Goal: Task Accomplishment & Management: Use online tool/utility

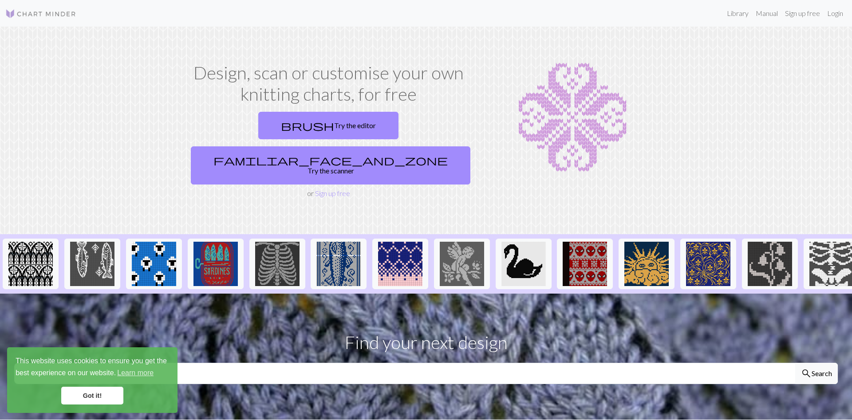
click at [258, 130] on link "brush Try the editor" at bounding box center [328, 126] width 140 height 28
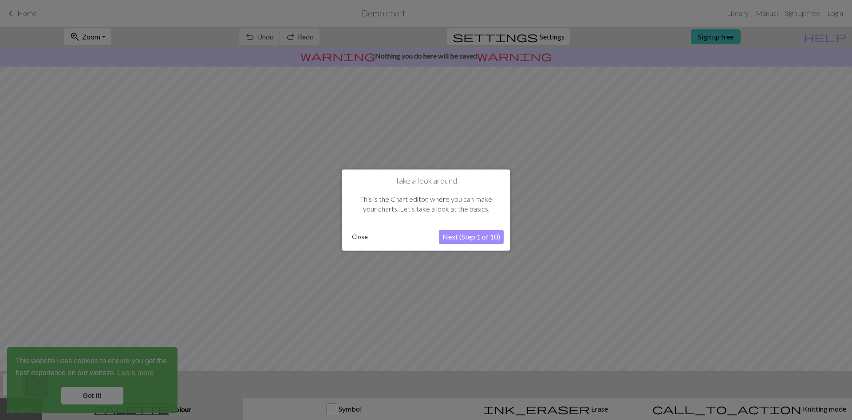
click at [459, 241] on button "Next (Step 1 of 10)" at bounding box center [471, 237] width 65 height 14
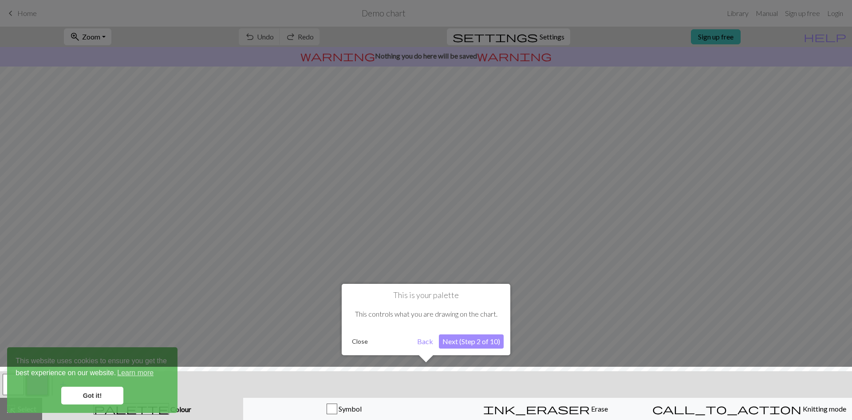
click at [469, 342] on button "Next (Step 2 of 10)" at bounding box center [471, 341] width 65 height 14
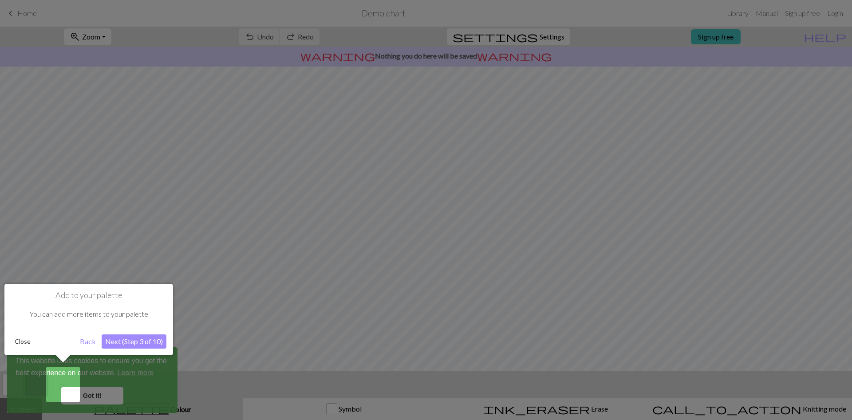
click at [129, 342] on button "Next (Step 3 of 10)" at bounding box center [134, 341] width 65 height 14
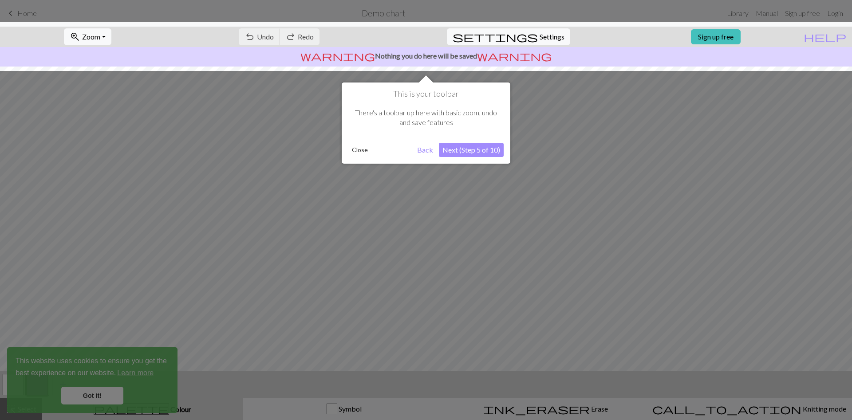
click at [478, 150] on button "Next (Step 5 of 10)" at bounding box center [471, 150] width 65 height 14
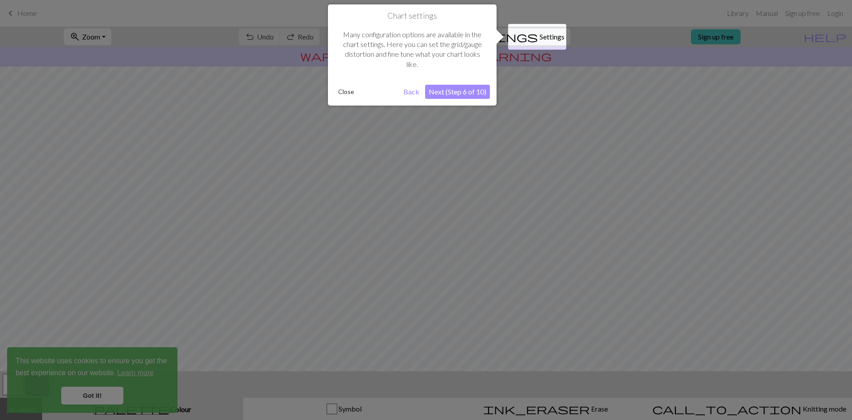
click at [352, 94] on button "Close" at bounding box center [345, 91] width 23 height 13
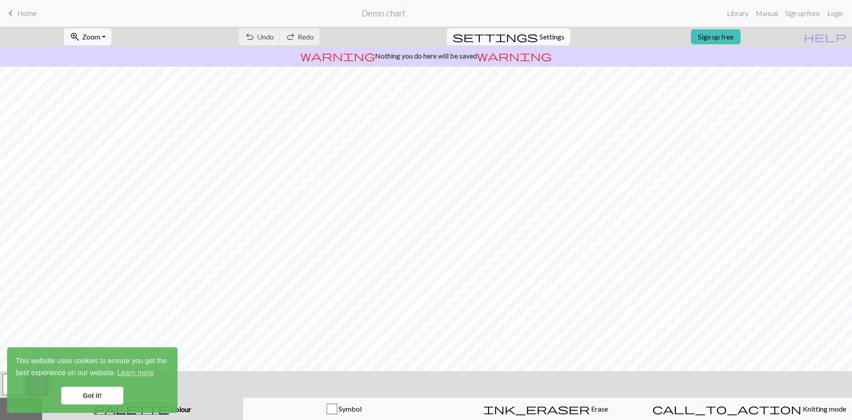
click at [76, 396] on link "Got it!" at bounding box center [92, 396] width 62 height 18
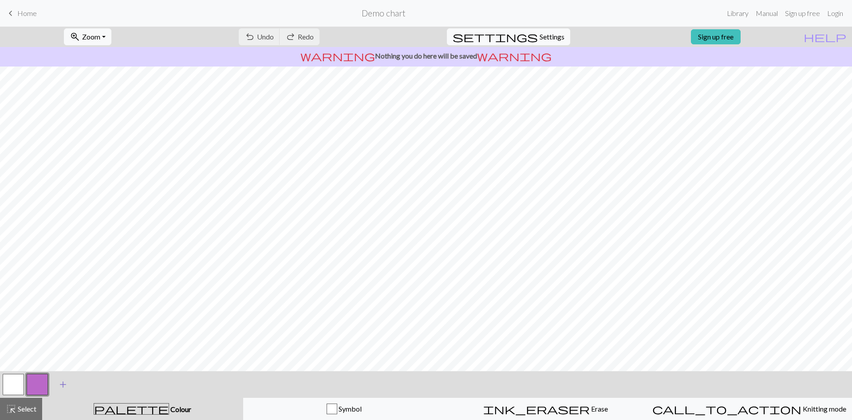
click at [65, 384] on span "add" at bounding box center [63, 384] width 11 height 12
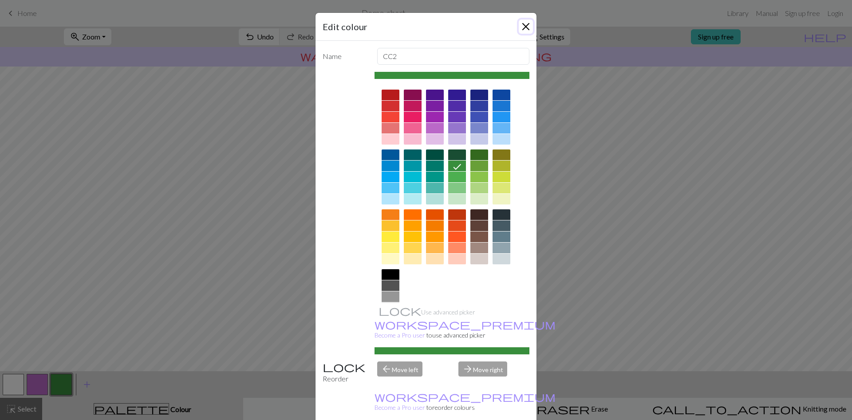
click at [520, 21] on button "Close" at bounding box center [526, 27] width 14 height 14
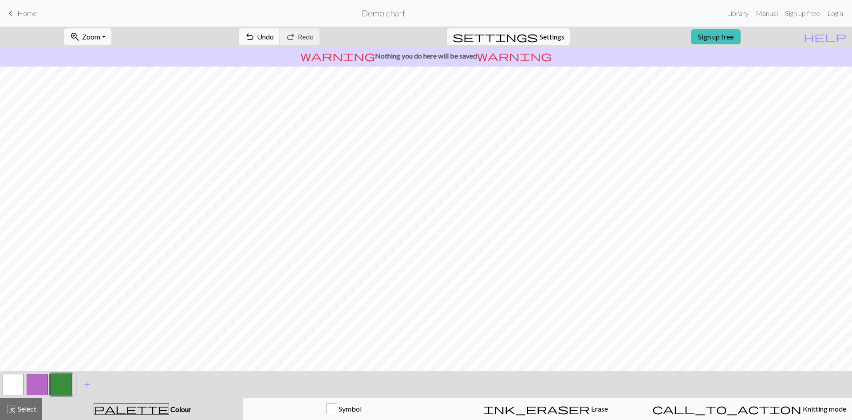
click at [58, 380] on button "button" at bounding box center [61, 384] width 21 height 21
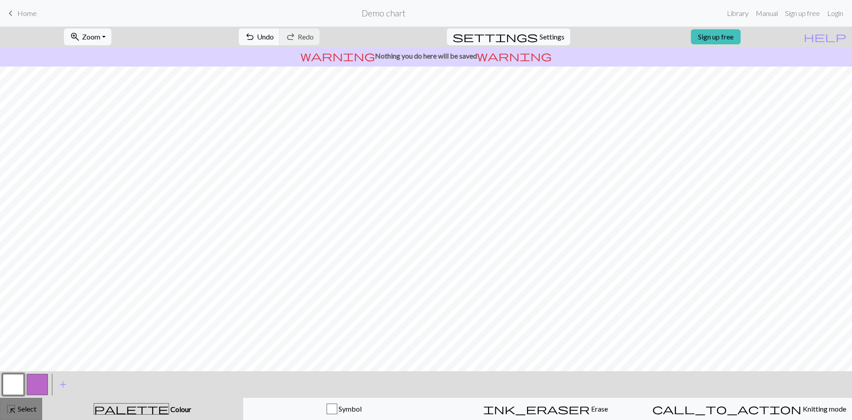
click at [19, 409] on span "Select" at bounding box center [26, 409] width 20 height 8
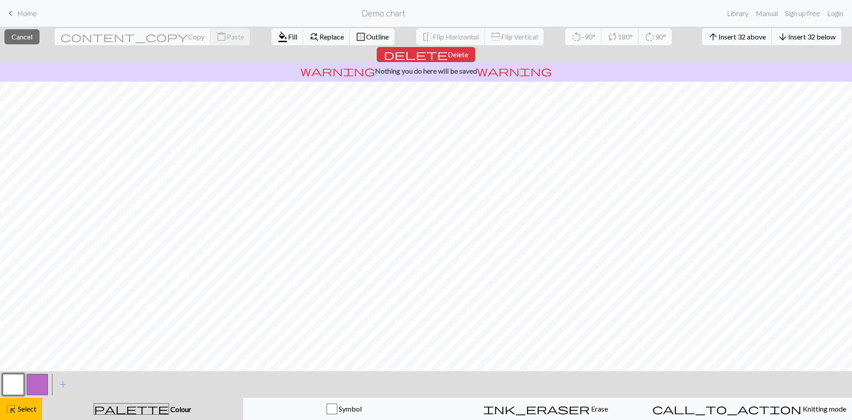
click at [20, 380] on button "button" at bounding box center [13, 384] width 21 height 21
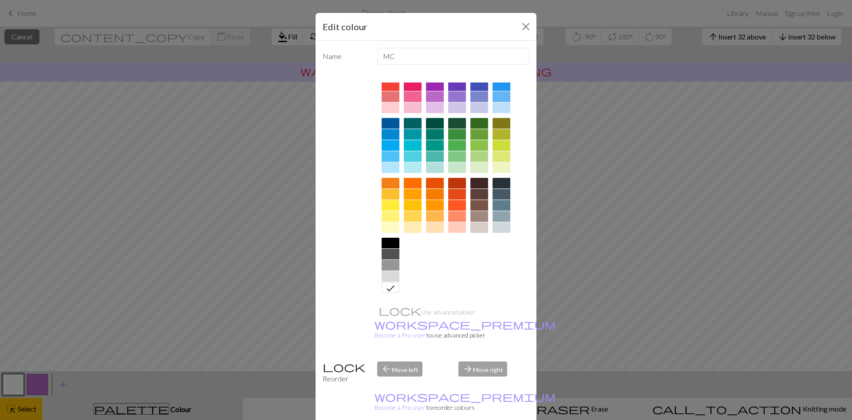
scroll to position [22, 0]
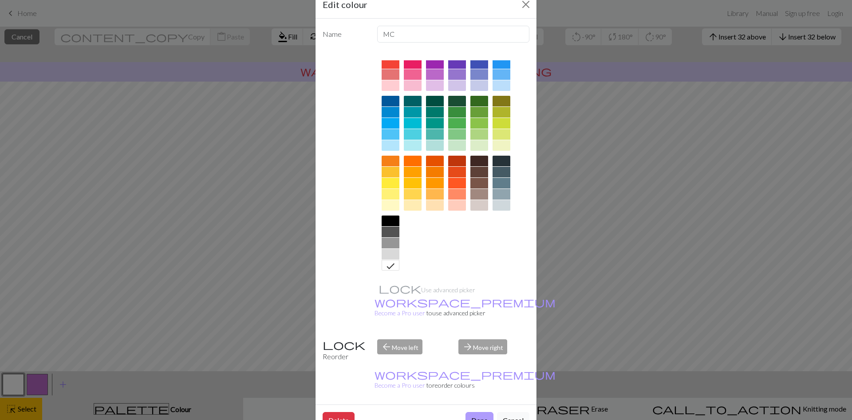
click at [473, 412] on button "Done" at bounding box center [479, 420] width 28 height 17
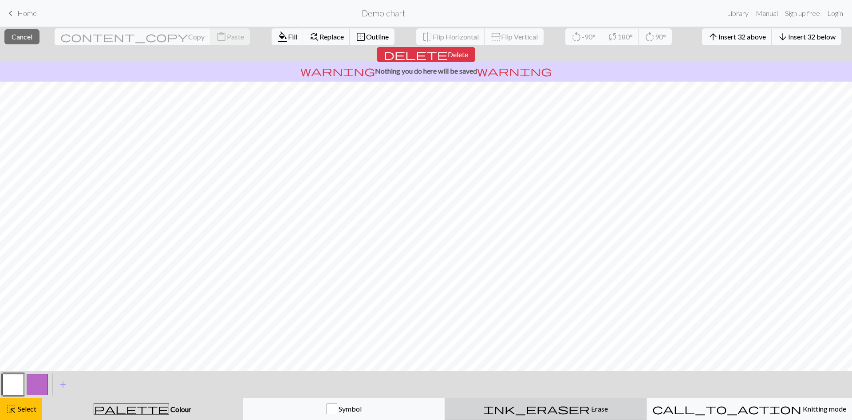
click at [589, 411] on span "Erase" at bounding box center [598, 409] width 18 height 8
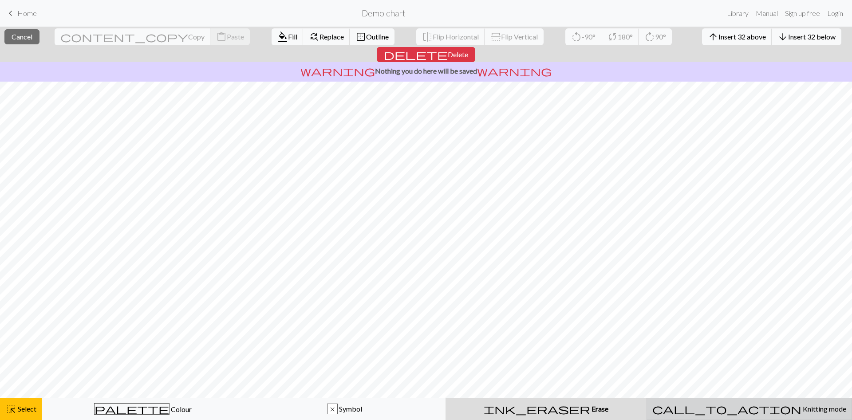
click at [801, 406] on span "Knitting mode" at bounding box center [823, 409] width 45 height 8
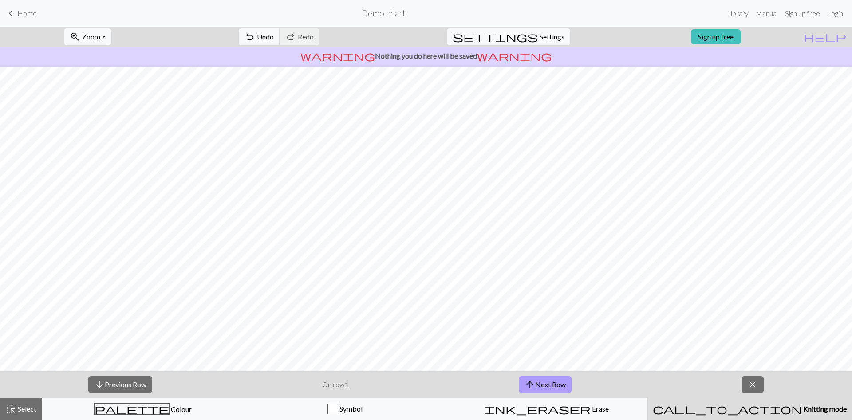
click at [551, 389] on button "arrow_upward Next Row" at bounding box center [545, 384] width 53 height 17
click at [757, 383] on span "close" at bounding box center [752, 384] width 11 height 12
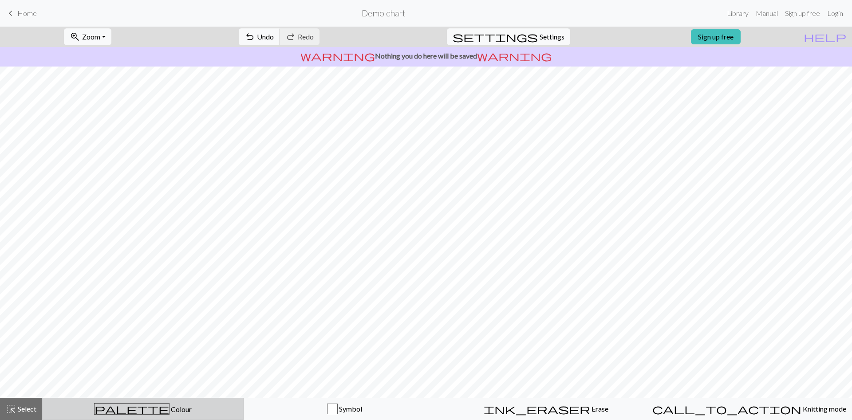
click at [132, 407] on span "palette" at bounding box center [131, 409] width 75 height 12
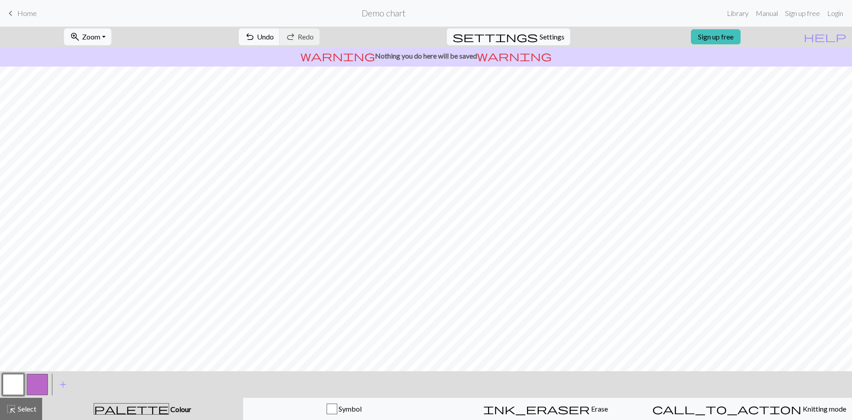
click at [42, 388] on button "button" at bounding box center [37, 384] width 21 height 21
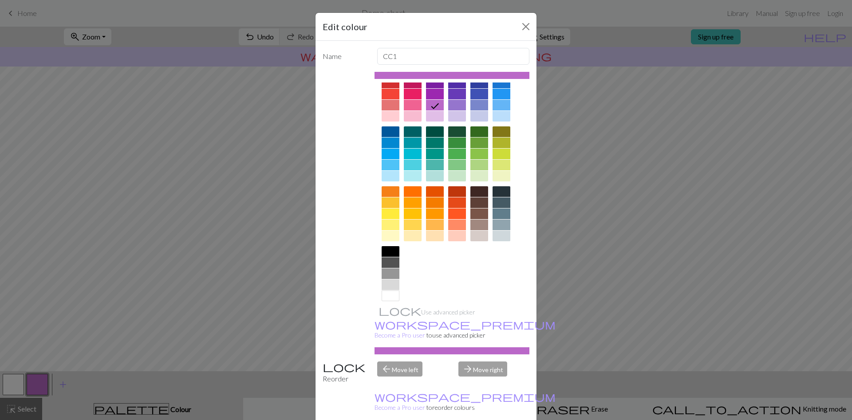
scroll to position [31, 0]
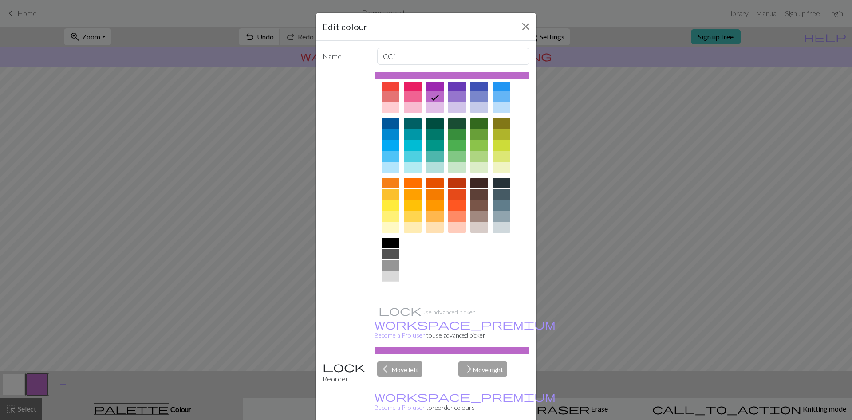
click at [390, 285] on div at bounding box center [390, 287] width 18 height 11
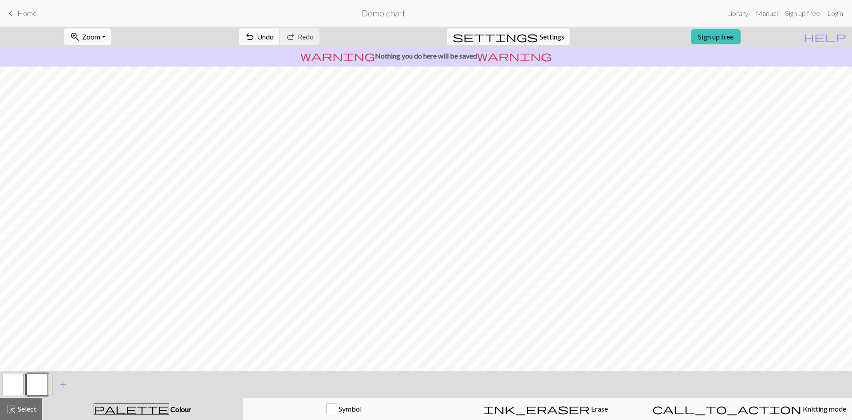
click at [8, 385] on button "button" at bounding box center [13, 384] width 21 height 21
click at [539, 34] on span "Settings" at bounding box center [551, 36] width 25 height 11
select select "aran"
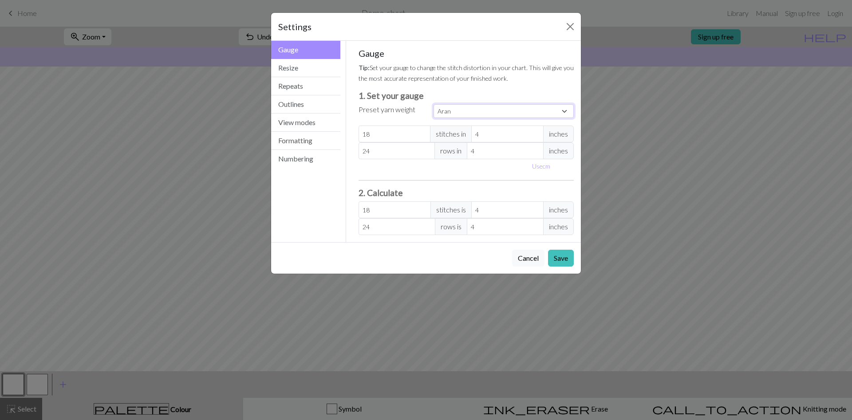
click at [433, 104] on select "Custom Square Lace Light Fingering Fingering Sport Double knit Worsted Aran Bul…" at bounding box center [503, 111] width 140 height 14
click at [469, 111] on select "Custom Square Lace Light Fingering Fingering Sport Double knit Worsted Aran Bul…" at bounding box center [503, 111] width 140 height 14
click at [295, 65] on button "Resize" at bounding box center [305, 68] width 69 height 18
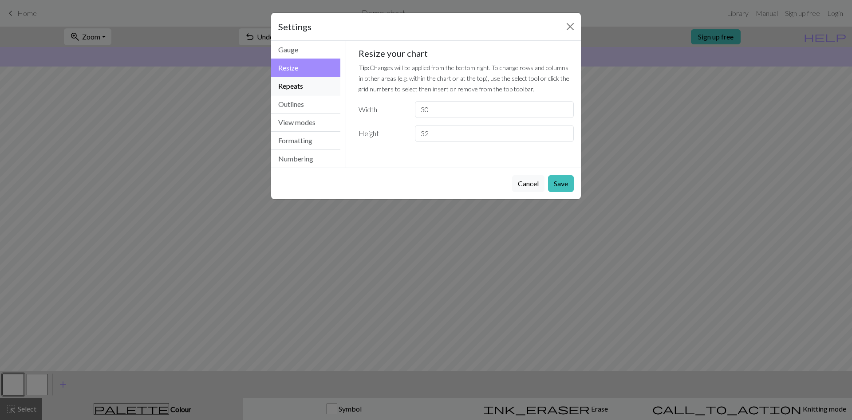
click at [298, 87] on button "Repeats" at bounding box center [305, 86] width 69 height 18
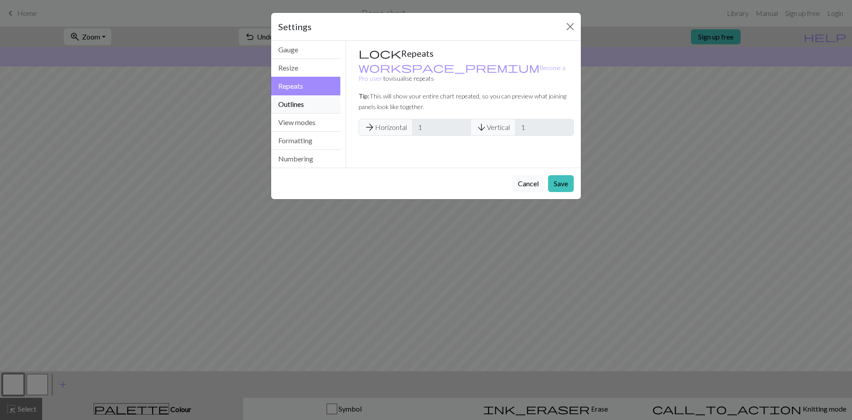
click at [302, 98] on button "Outlines" at bounding box center [305, 104] width 69 height 18
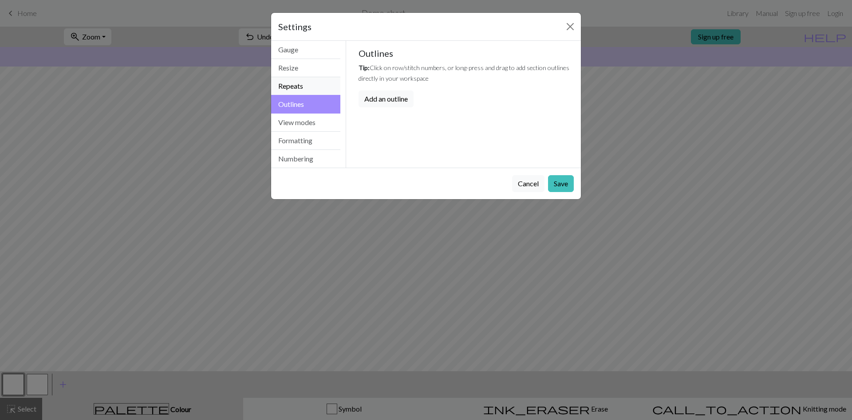
click at [299, 81] on button "Repeats" at bounding box center [305, 86] width 69 height 18
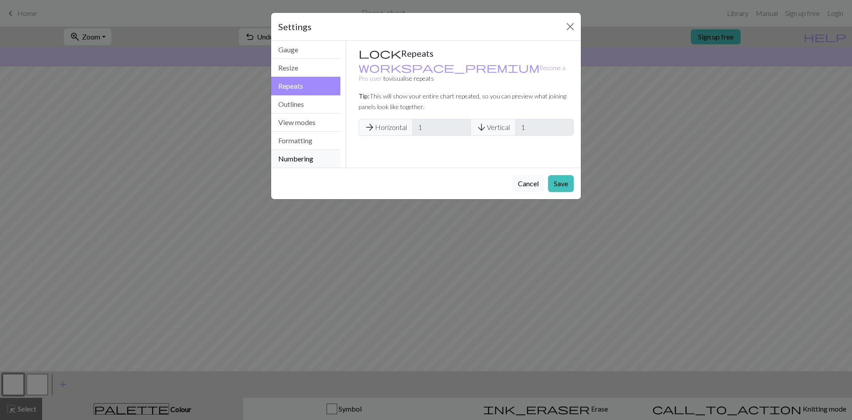
click at [292, 162] on button "Numbering" at bounding box center [305, 159] width 69 height 18
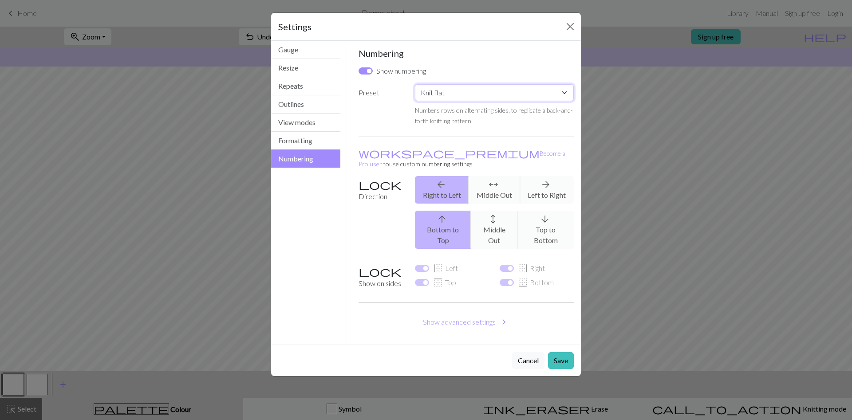
click at [415, 84] on select "Custom Knit flat Knit in the round Lace knitting Cross stitch" at bounding box center [494, 92] width 159 height 17
select select "round"
click option "Knit in the round" at bounding box center [0, 0] width 0 height 0
checkbox input "false"
click at [290, 141] on button "Formatting" at bounding box center [305, 141] width 69 height 18
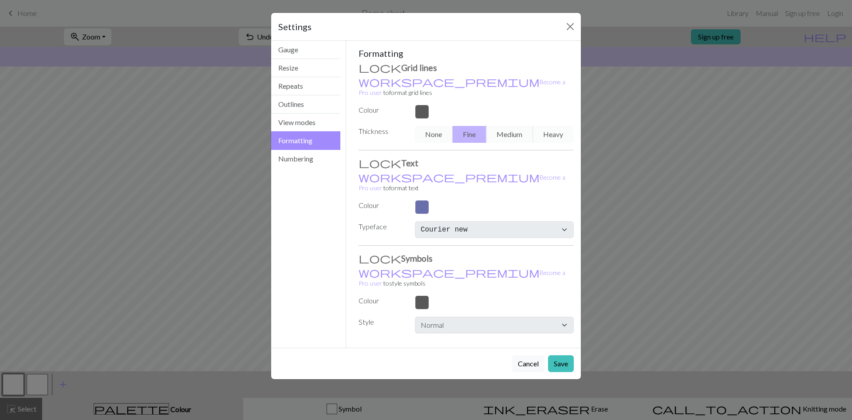
click at [515, 126] on div "None Fine Medium Heavy" at bounding box center [493, 134] width 169 height 17
click at [421, 105] on div at bounding box center [493, 112] width 169 height 14
click at [420, 200] on div at bounding box center [493, 207] width 169 height 14
click at [562, 355] on button "Save" at bounding box center [561, 363] width 26 height 17
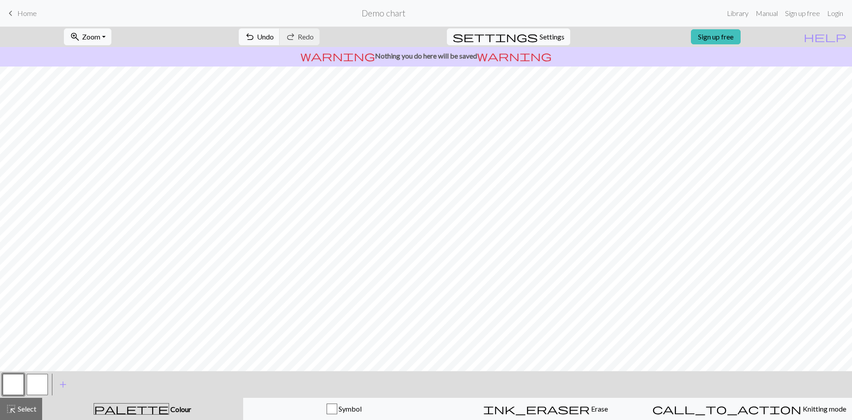
scroll to position [0, 0]
click at [740, 37] on link "Sign up free" at bounding box center [716, 36] width 50 height 15
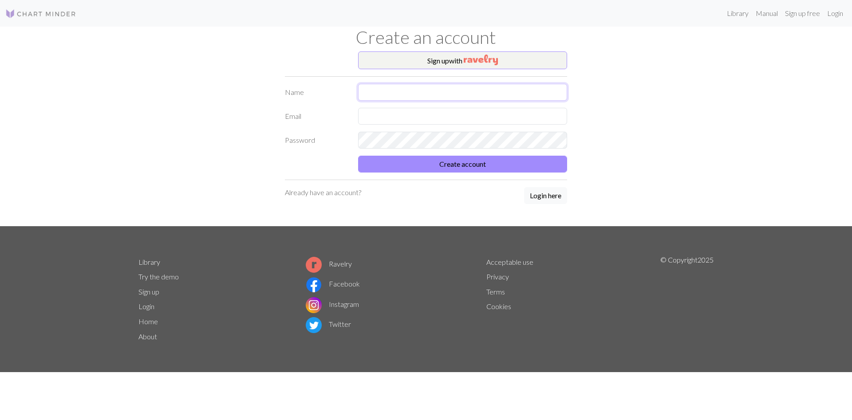
click at [386, 90] on input "text" at bounding box center [462, 92] width 209 height 17
type input "Thyria"
click at [369, 119] on input "text" at bounding box center [462, 116] width 209 height 17
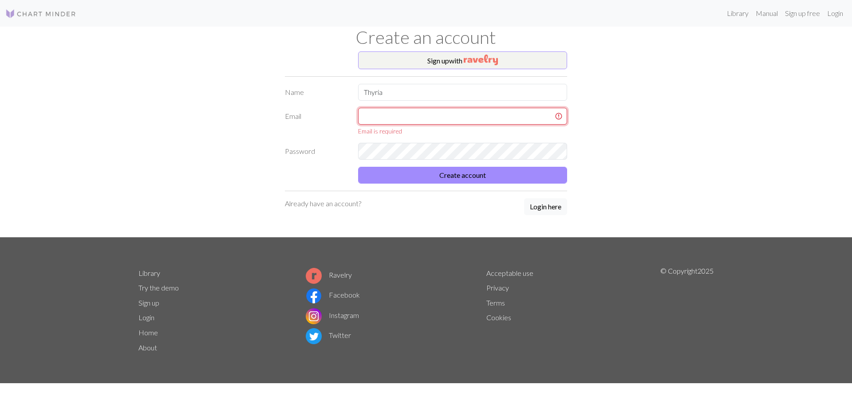
paste input "[EMAIL_ADDRESS][DOMAIN_NAME]"
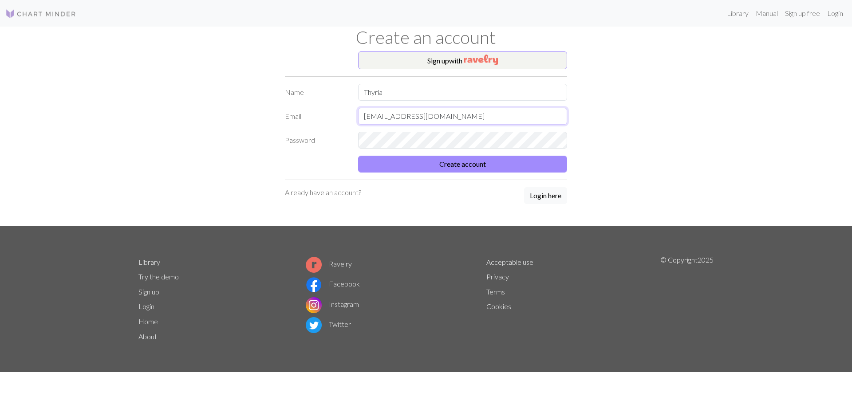
type input "[EMAIL_ADDRESS][DOMAIN_NAME]"
click at [444, 165] on button "Create account" at bounding box center [462, 164] width 209 height 17
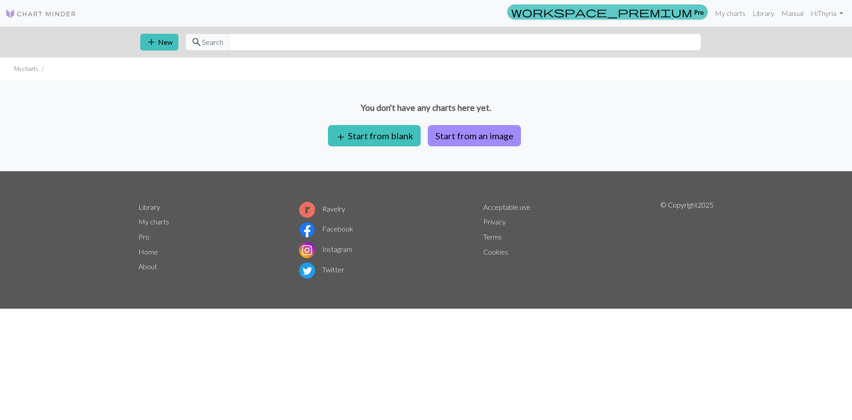
click at [688, 14] on span "workspace_premium" at bounding box center [601, 12] width 181 height 12
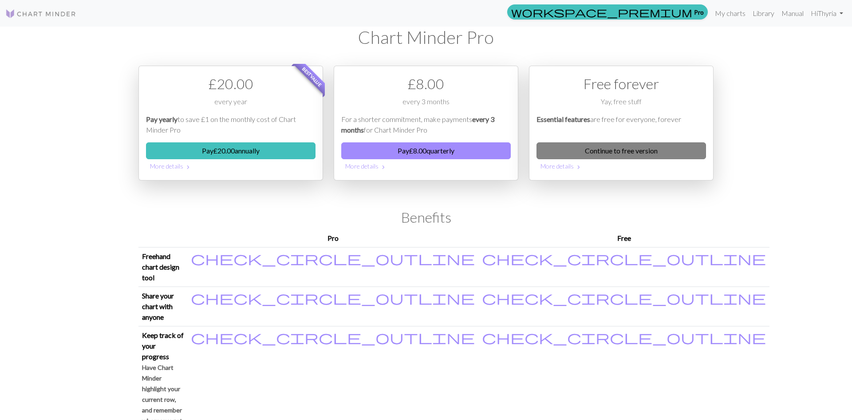
click at [635, 150] on link "Continue to free version" at bounding box center [620, 150] width 169 height 17
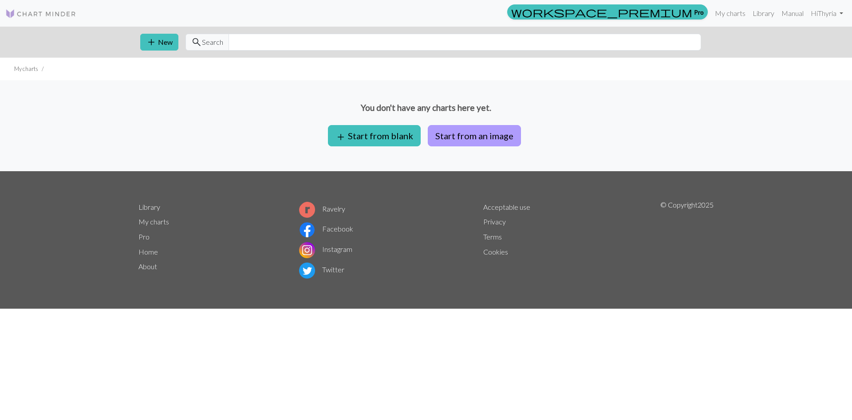
click at [482, 132] on button "Start from an image" at bounding box center [474, 135] width 93 height 21
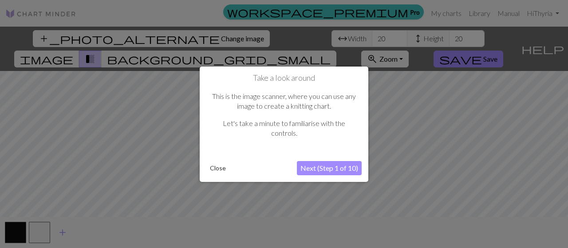
click at [227, 170] on button "Close" at bounding box center [217, 167] width 23 height 13
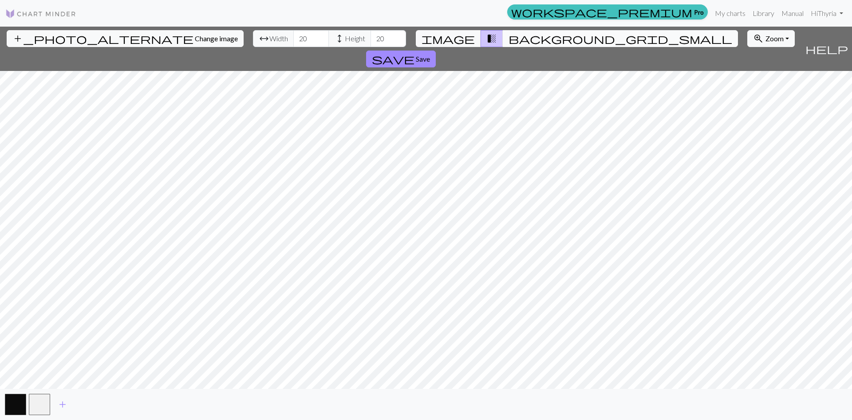
click at [508, 39] on span "background_grid_small" at bounding box center [620, 38] width 224 height 12
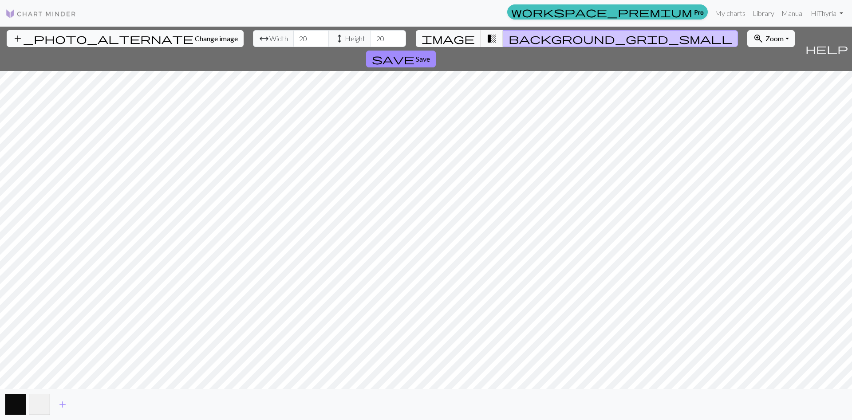
click at [195, 40] on span "Change image" at bounding box center [216, 38] width 43 height 8
click at [293, 37] on input "21" at bounding box center [310, 38] width 35 height 17
click at [293, 37] on input "22" at bounding box center [310, 38] width 35 height 17
click at [293, 37] on input "23" at bounding box center [310, 38] width 35 height 17
click at [293, 37] on input "24" at bounding box center [310, 38] width 35 height 17
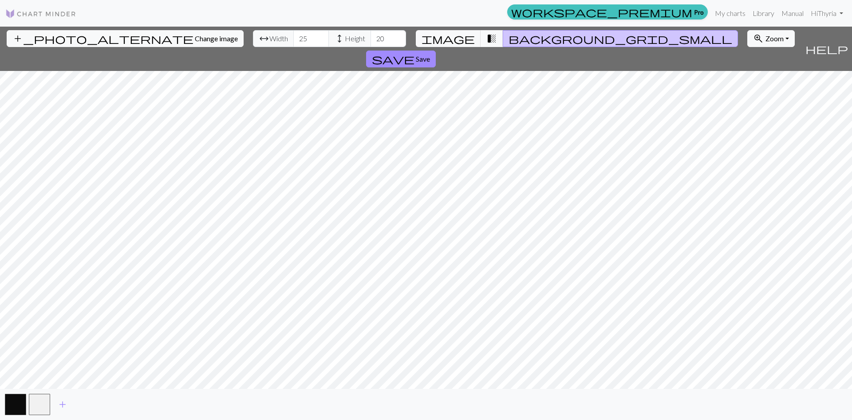
click at [293, 37] on input "25" at bounding box center [310, 38] width 35 height 17
click at [293, 37] on input "26" at bounding box center [310, 38] width 35 height 17
click at [293, 37] on input "27" at bounding box center [310, 38] width 35 height 17
click at [293, 37] on input "28" at bounding box center [310, 38] width 35 height 17
click at [747, 39] on button "zoom_in Zoom Zoom" at bounding box center [770, 38] width 47 height 17
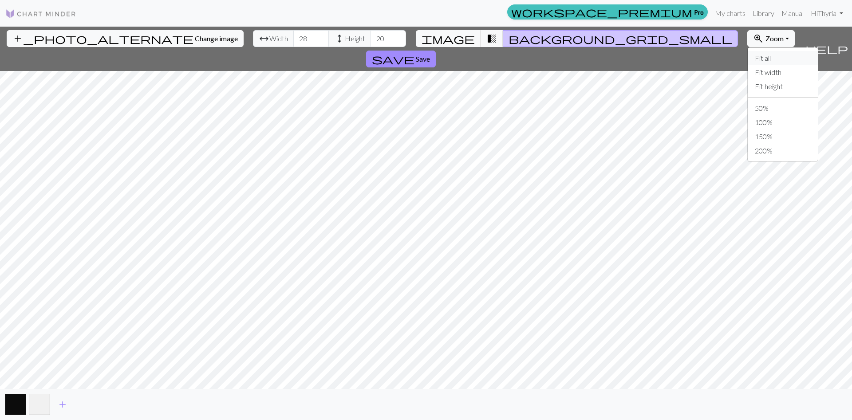
click at [747, 55] on button "Fit all" at bounding box center [782, 58] width 70 height 14
click at [747, 37] on button "zoom_in Zoom Zoom" at bounding box center [770, 38] width 47 height 17
click at [747, 110] on button "50%" at bounding box center [782, 108] width 70 height 14
click at [747, 38] on button "zoom_in Zoom Zoom" at bounding box center [770, 38] width 47 height 17
click at [747, 125] on button "100%" at bounding box center [782, 122] width 70 height 14
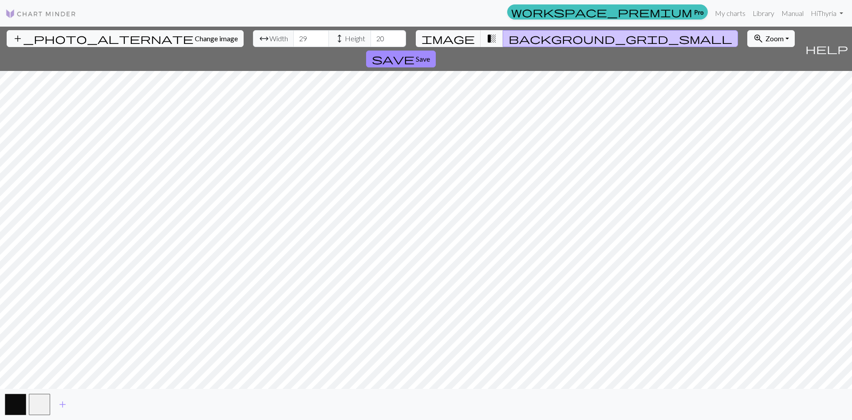
click at [293, 38] on input "29" at bounding box center [310, 38] width 35 height 17
click at [293, 38] on input "30" at bounding box center [310, 38] width 35 height 17
click at [293, 38] on input "31" at bounding box center [310, 38] width 35 height 17
click at [293, 38] on input "32" at bounding box center [310, 38] width 35 height 17
click at [293, 38] on input "33" at bounding box center [310, 38] width 35 height 17
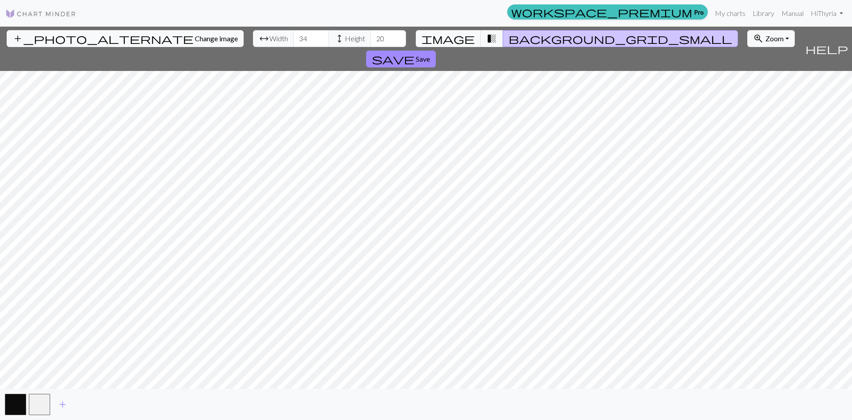
click at [293, 38] on input "34" at bounding box center [310, 38] width 35 height 17
click at [293, 38] on input "35" at bounding box center [310, 38] width 35 height 17
click at [293, 38] on input "36" at bounding box center [310, 38] width 35 height 17
click at [293, 38] on input "37" at bounding box center [310, 38] width 35 height 17
click at [293, 38] on input "38" at bounding box center [310, 38] width 35 height 17
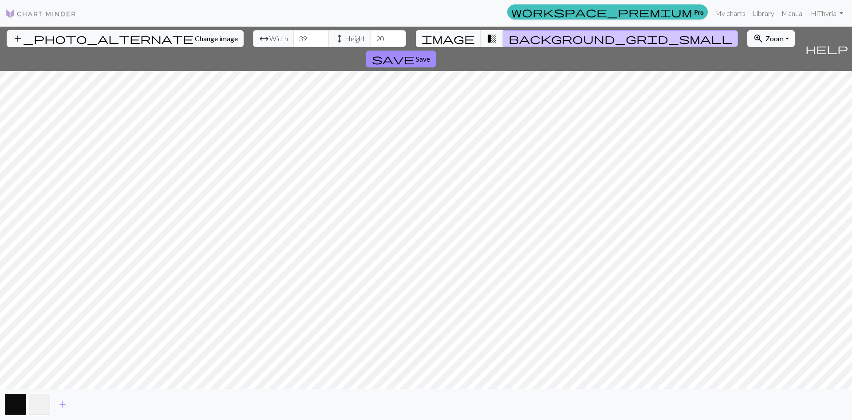
click at [293, 38] on input "39" at bounding box center [310, 38] width 35 height 17
click at [293, 38] on input "40" at bounding box center [310, 38] width 35 height 17
click at [293, 38] on input "41" at bounding box center [310, 38] width 35 height 17
click at [293, 38] on input "42" at bounding box center [310, 38] width 35 height 17
click at [293, 38] on input "43" at bounding box center [310, 38] width 35 height 17
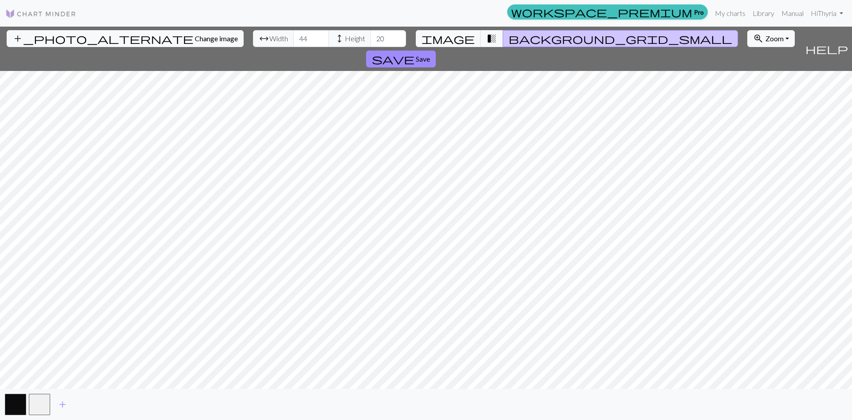
click at [293, 38] on input "44" at bounding box center [310, 38] width 35 height 17
click at [293, 38] on input "45" at bounding box center [310, 38] width 35 height 17
click at [293, 38] on input "46" at bounding box center [310, 38] width 35 height 17
click at [293, 38] on input "47" at bounding box center [310, 38] width 35 height 17
click at [293, 38] on input "48" at bounding box center [310, 38] width 35 height 17
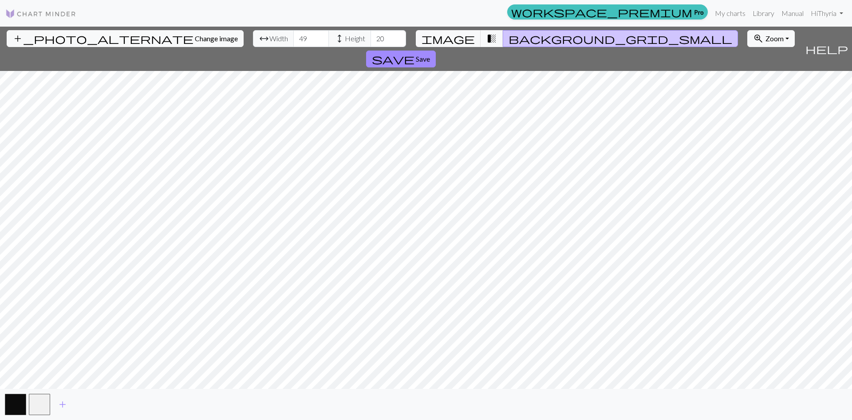
click at [293, 38] on input "49" at bounding box center [310, 38] width 35 height 17
click at [293, 38] on input "50" at bounding box center [310, 38] width 35 height 17
click at [293, 38] on input "51" at bounding box center [310, 38] width 35 height 17
click at [293, 38] on input "52" at bounding box center [310, 38] width 35 height 17
click at [293, 38] on input "53" at bounding box center [310, 38] width 35 height 17
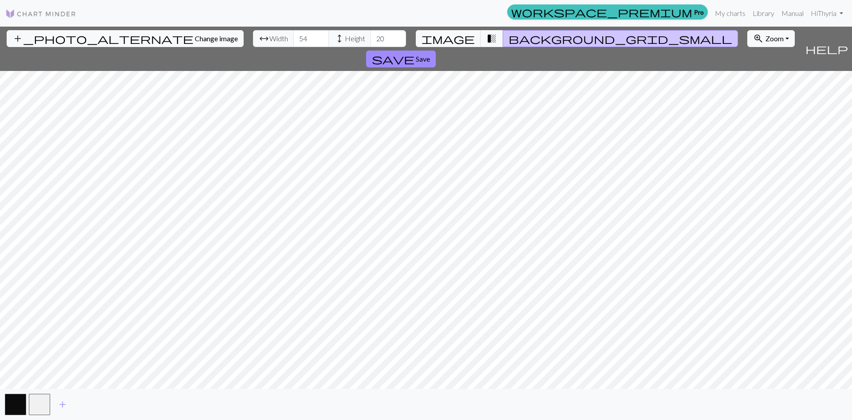
click at [293, 38] on input "54" at bounding box center [310, 38] width 35 height 17
click at [293, 38] on input "55" at bounding box center [310, 38] width 35 height 17
click at [293, 38] on input "56" at bounding box center [310, 38] width 35 height 17
click at [293, 38] on input "57" at bounding box center [310, 38] width 35 height 17
click at [293, 38] on input "58" at bounding box center [310, 38] width 35 height 17
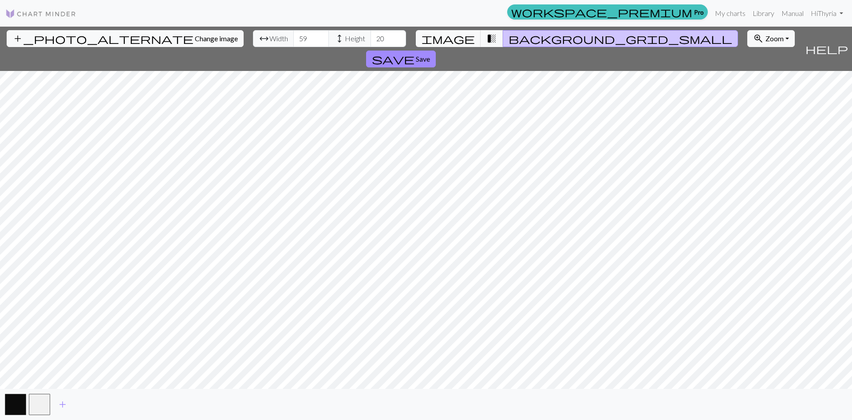
click at [293, 38] on input "59" at bounding box center [310, 38] width 35 height 17
click at [293, 38] on input "60" at bounding box center [310, 38] width 35 height 17
click at [293, 38] on input "61" at bounding box center [310, 38] width 35 height 17
type input "62"
click at [293, 38] on input "62" at bounding box center [310, 38] width 35 height 17
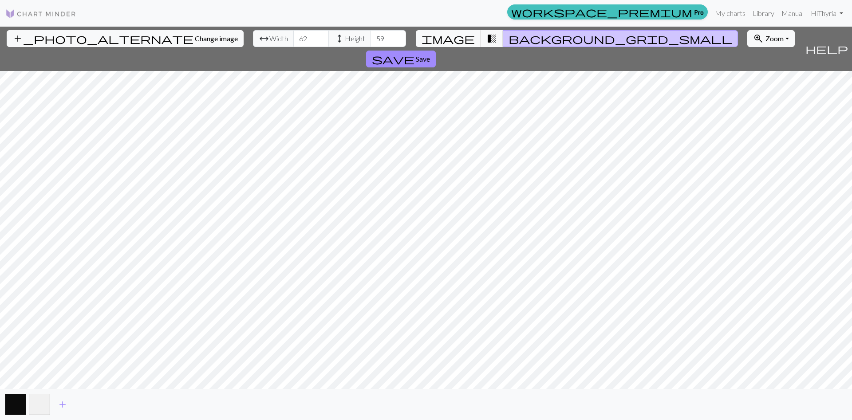
click at [370, 38] on input "59" at bounding box center [387, 38] width 35 height 17
click at [370, 38] on input "70" at bounding box center [387, 38] width 35 height 17
click at [370, 38] on input "71" at bounding box center [387, 38] width 35 height 17
click at [370, 38] on input "72" at bounding box center [387, 38] width 35 height 17
click at [370, 38] on input "73" at bounding box center [387, 38] width 35 height 17
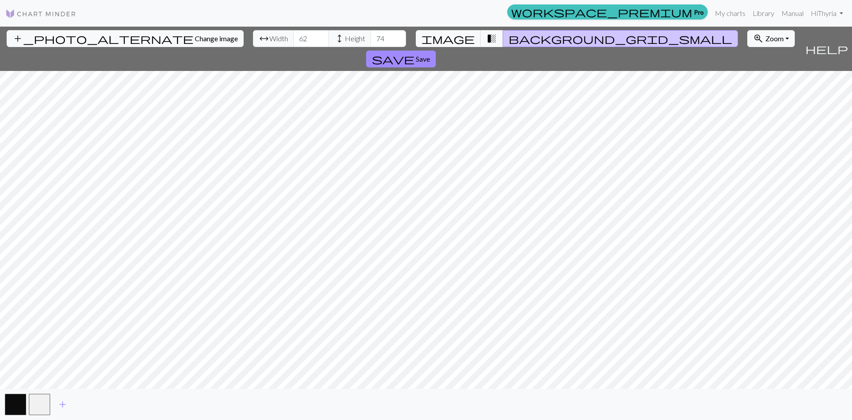
click at [370, 38] on input "74" at bounding box center [387, 38] width 35 height 17
click at [370, 38] on input "75" at bounding box center [387, 38] width 35 height 17
click at [370, 38] on input "76" at bounding box center [387, 38] width 35 height 17
click at [370, 38] on input "77" at bounding box center [387, 38] width 35 height 17
click at [370, 38] on input "78" at bounding box center [387, 38] width 35 height 17
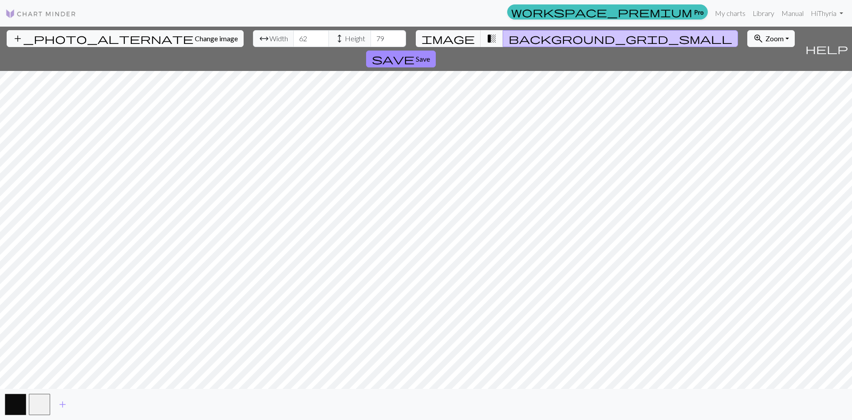
click at [370, 38] on input "79" at bounding box center [387, 38] width 35 height 17
click at [370, 38] on input "80" at bounding box center [387, 38] width 35 height 17
click at [370, 38] on input "100" at bounding box center [387, 38] width 35 height 17
type input "101"
click at [370, 38] on input "101" at bounding box center [387, 38] width 35 height 17
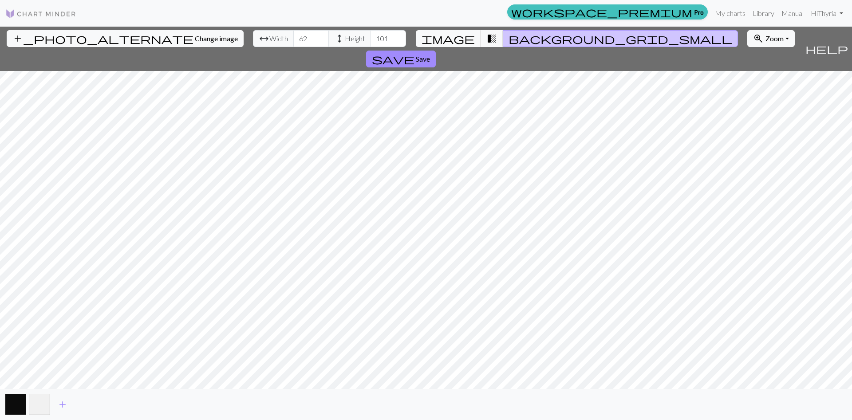
click at [23, 404] on button "button" at bounding box center [15, 404] width 21 height 21
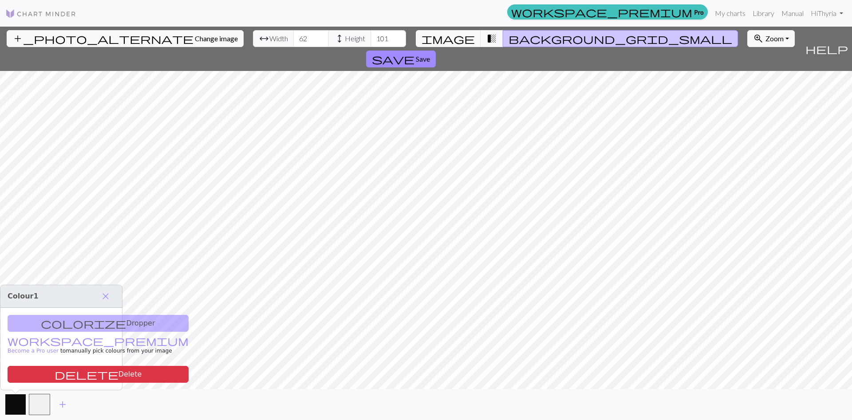
click at [19, 401] on button "button" at bounding box center [15, 404] width 21 height 21
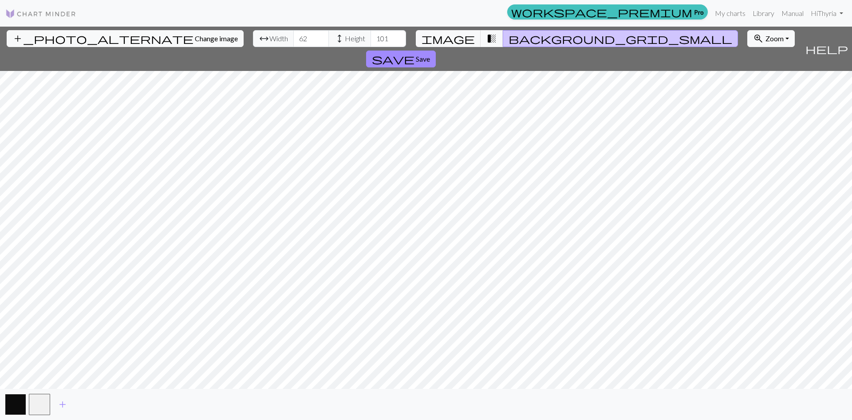
click at [19, 400] on button "button" at bounding box center [15, 404] width 21 height 21
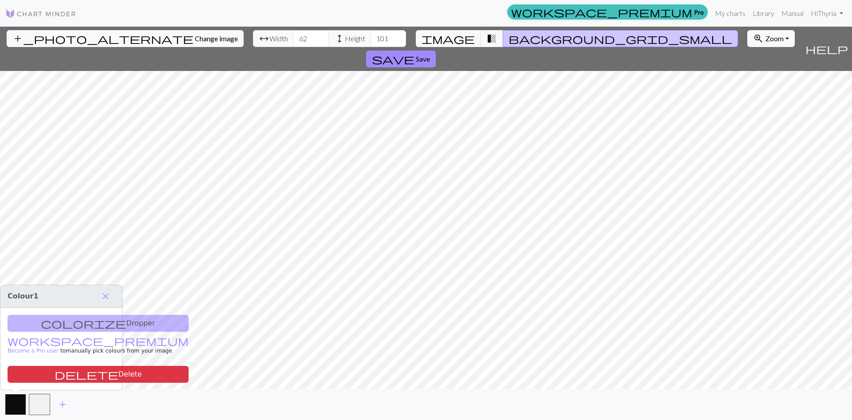
click at [17, 410] on button "button" at bounding box center [15, 404] width 21 height 21
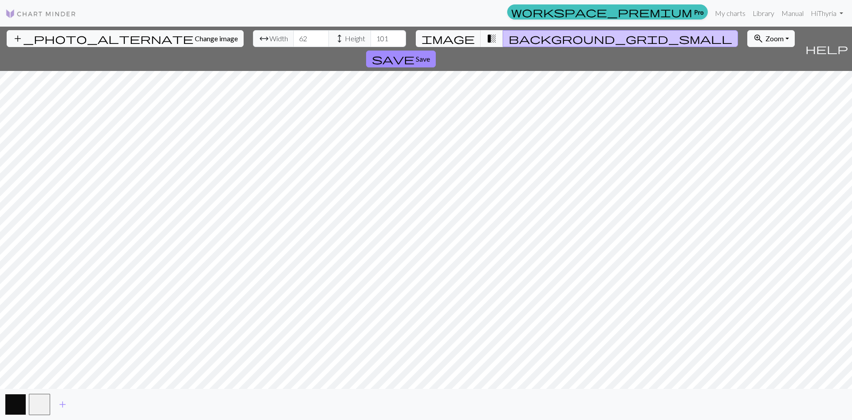
click at [18, 407] on button "button" at bounding box center [15, 404] width 21 height 21
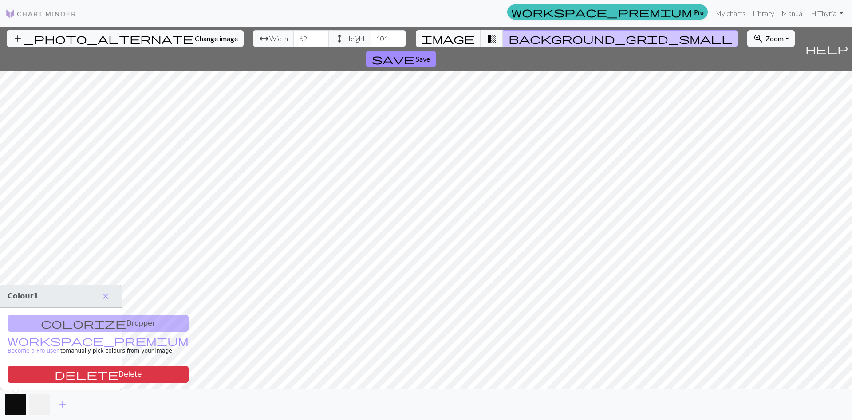
click at [55, 320] on div "colorize Dropper workspace_premium Become a Pro user to manually pick colours f…" at bounding box center [61, 349] width 122 height 82
click at [65, 299] on h3 "Colour 1 close" at bounding box center [61, 296] width 122 height 23
click at [78, 322] on div "colorize Dropper workspace_premium Become a Pro user to manually pick colours f…" at bounding box center [61, 349] width 122 height 82
click at [106, 299] on span "close" at bounding box center [105, 296] width 11 height 12
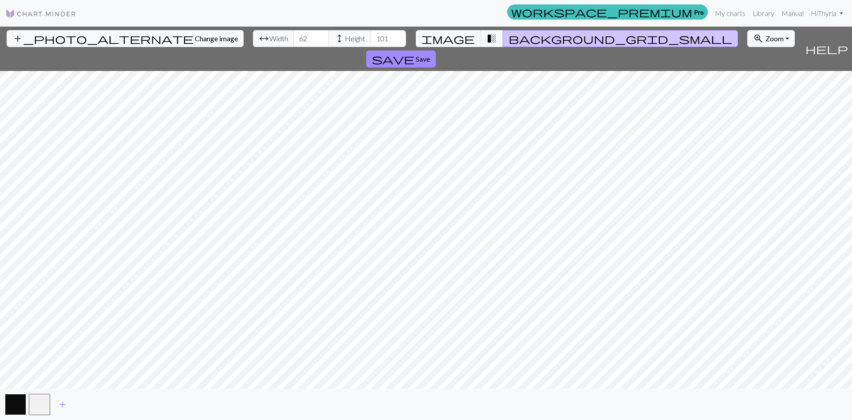
click at [12, 402] on button "button" at bounding box center [15, 404] width 21 height 21
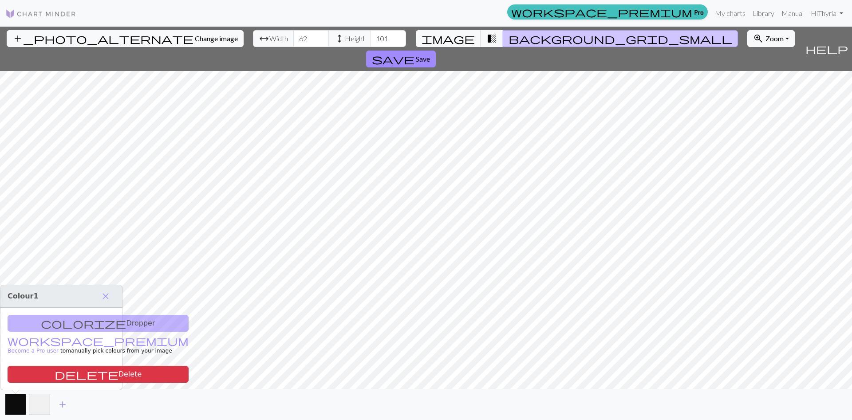
click at [12, 402] on button "button" at bounding box center [15, 404] width 21 height 21
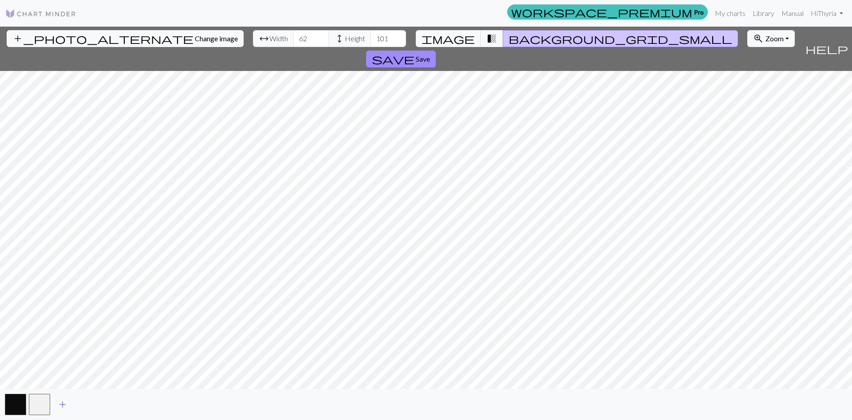
click at [65, 404] on span "add" at bounding box center [62, 404] width 11 height 12
drag, startPoint x: 63, startPoint y: 403, endPoint x: 39, endPoint y: 405, distance: 24.4
click at [39, 405] on div "add" at bounding box center [426, 404] width 852 height 31
drag, startPoint x: 39, startPoint y: 405, endPoint x: 62, endPoint y: 404, distance: 23.5
click at [62, 404] on div "add" at bounding box center [426, 404] width 852 height 31
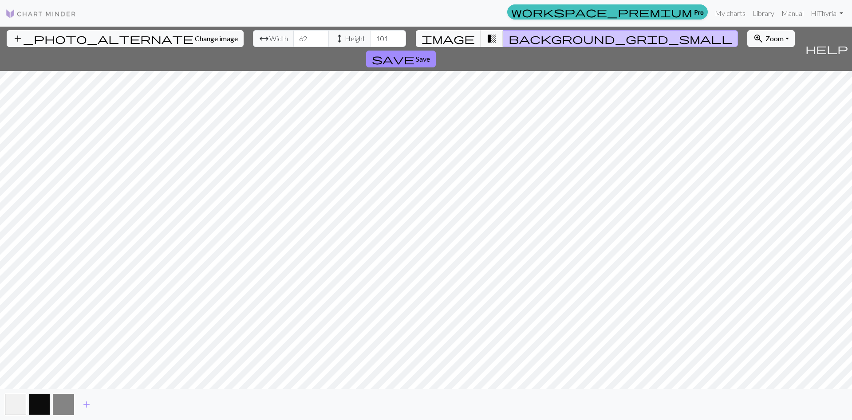
click at [45, 403] on button "button" at bounding box center [39, 404] width 21 height 21
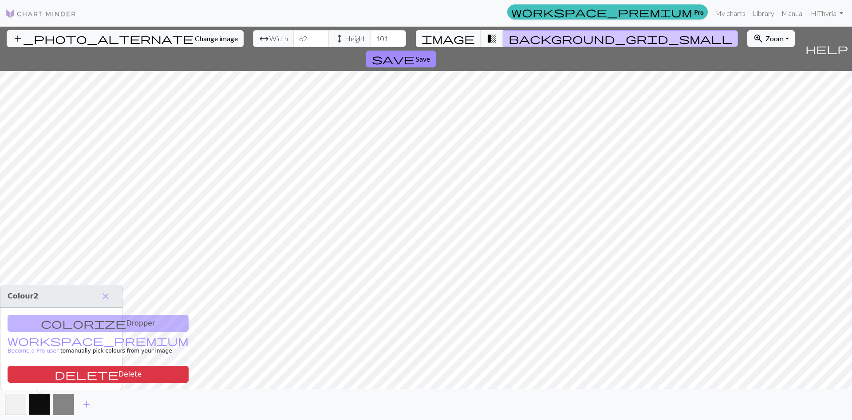
click at [40, 402] on button "button" at bounding box center [39, 404] width 21 height 21
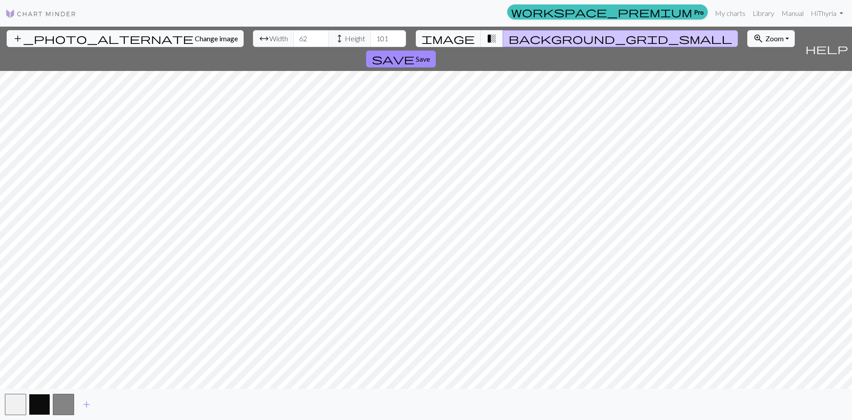
click at [40, 402] on button "button" at bounding box center [39, 404] width 21 height 21
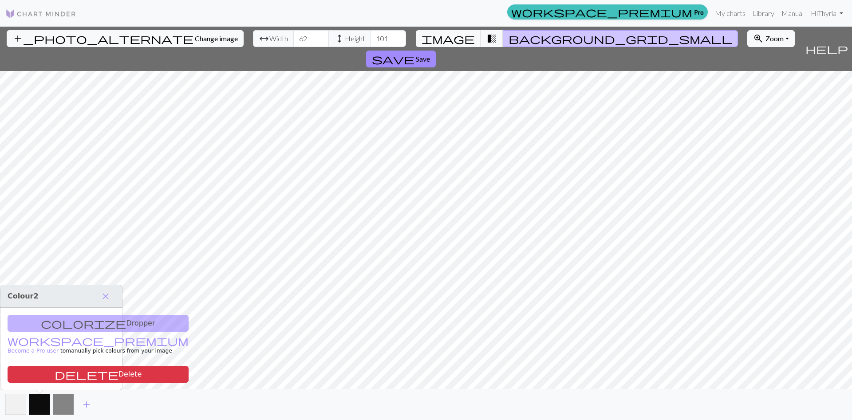
click at [61, 401] on button "button" at bounding box center [63, 404] width 21 height 21
click at [63, 377] on button "delete Delete" at bounding box center [100, 374] width 181 height 17
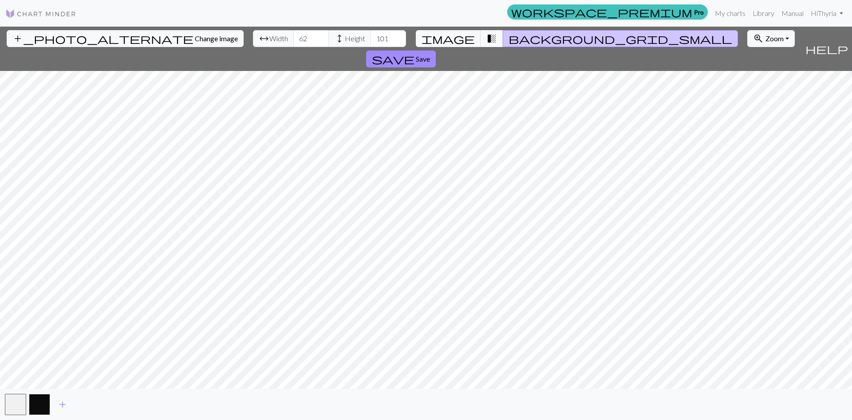
click at [45, 402] on button "button" at bounding box center [39, 404] width 21 height 21
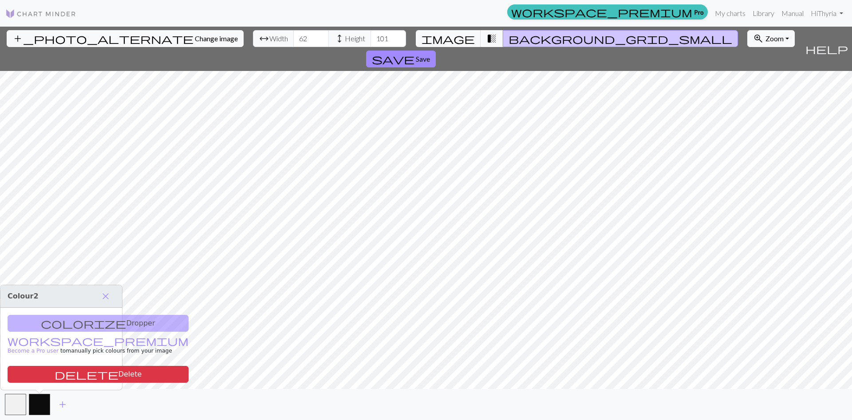
click at [58, 320] on div "colorize Dropper workspace_premium Become a Pro user to manually pick colours f…" at bounding box center [61, 349] width 122 height 82
click at [58, 322] on div "colorize Dropper workspace_premium Become a Pro user to manually pick colours f…" at bounding box center [61, 349] width 122 height 82
click at [35, 403] on button "button" at bounding box center [39, 404] width 21 height 21
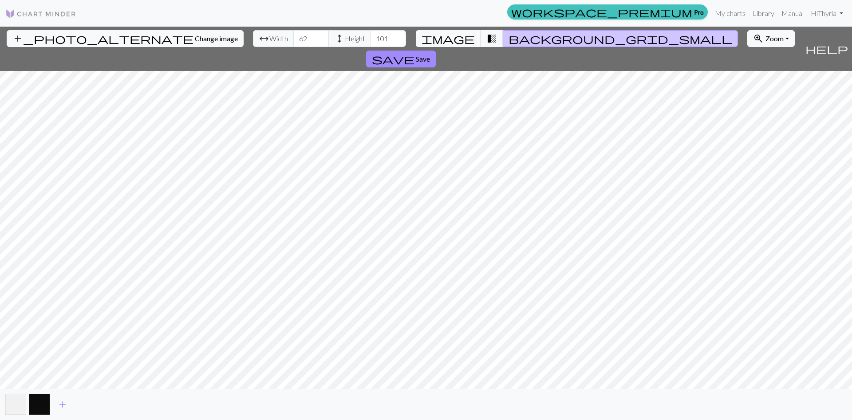
click at [35, 403] on button "button" at bounding box center [39, 404] width 21 height 21
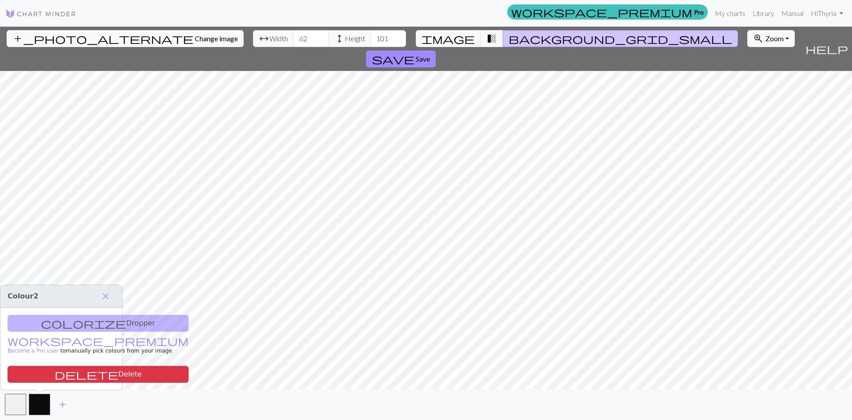
click at [486, 37] on span "transition_fade" at bounding box center [491, 38] width 11 height 12
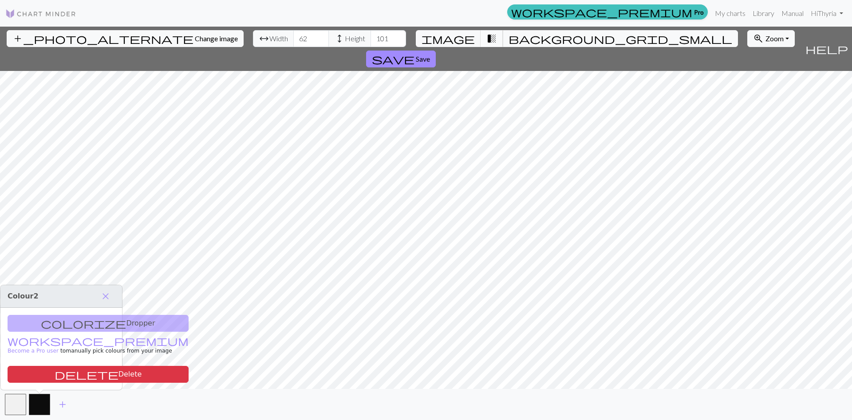
click at [486, 40] on span "transition_fade" at bounding box center [491, 38] width 11 height 12
click at [486, 35] on span "transition_fade" at bounding box center [491, 38] width 11 height 12
click at [42, 406] on button "button" at bounding box center [39, 404] width 21 height 21
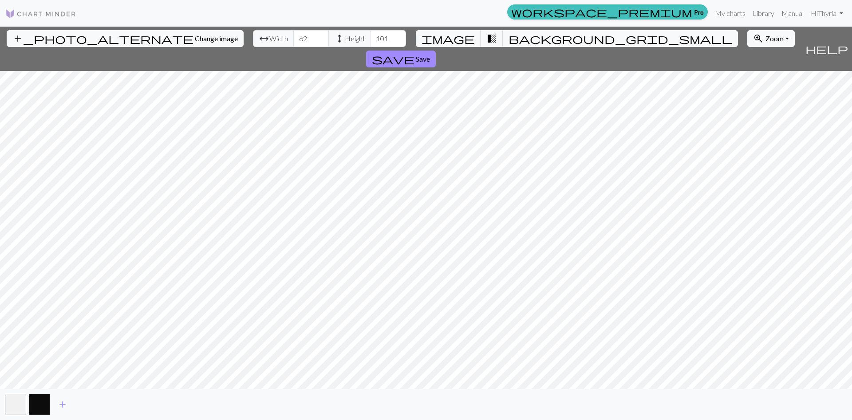
click at [42, 406] on button "button" at bounding box center [39, 404] width 21 height 21
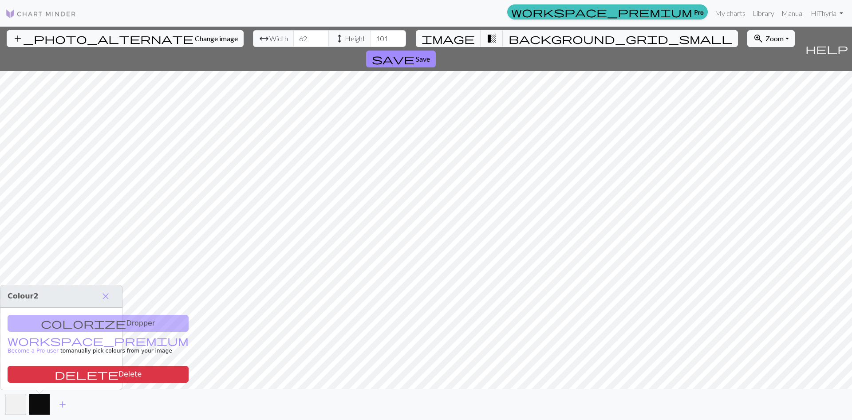
click at [37, 400] on button "button" at bounding box center [39, 404] width 21 height 21
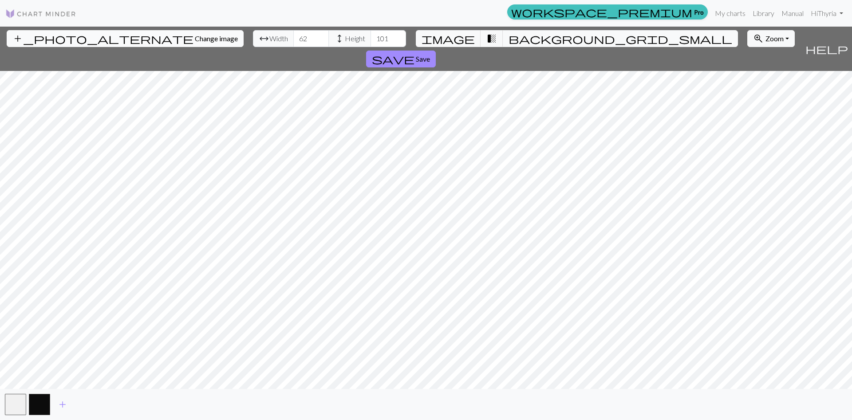
click at [97, 44] on button "add_photo_alternate Change image" at bounding box center [125, 38] width 237 height 17
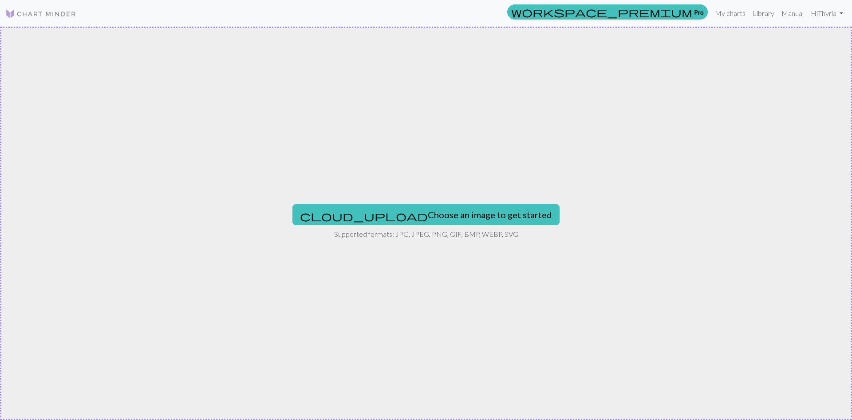
click at [40, 16] on img at bounding box center [40, 13] width 71 height 11
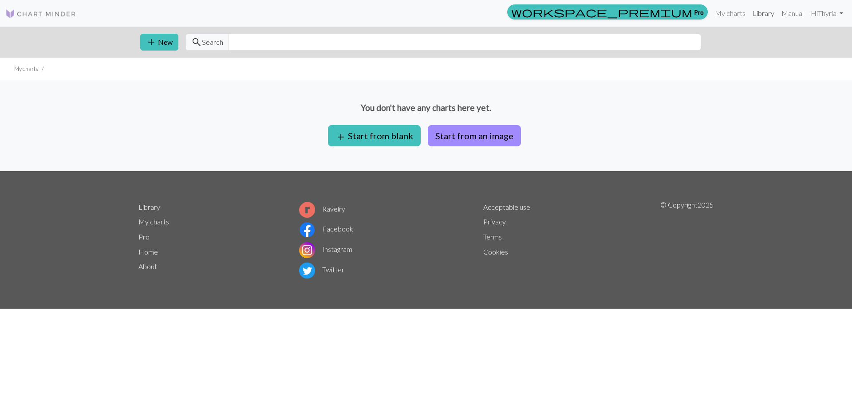
click at [749, 13] on link "Library" at bounding box center [763, 13] width 29 height 18
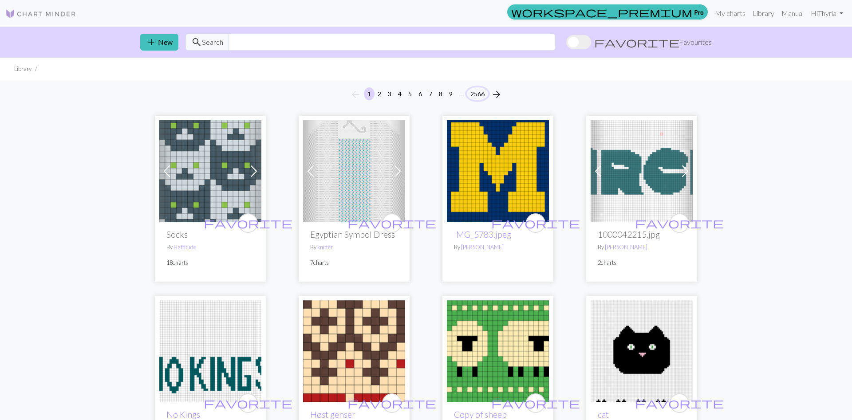
click at [471, 94] on button "2566" at bounding box center [477, 93] width 21 height 13
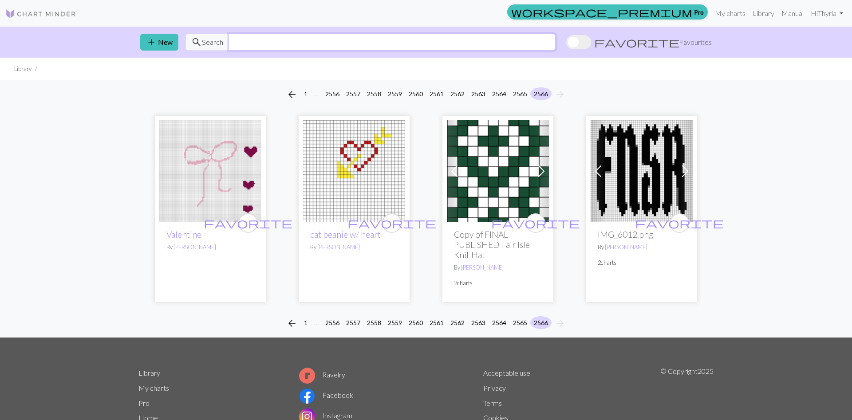
click at [253, 41] on input "text" at bounding box center [391, 42] width 327 height 17
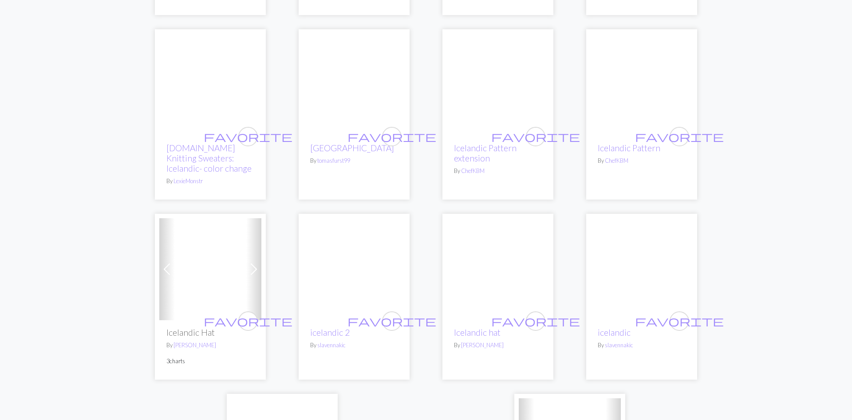
scroll to position [2217, 0]
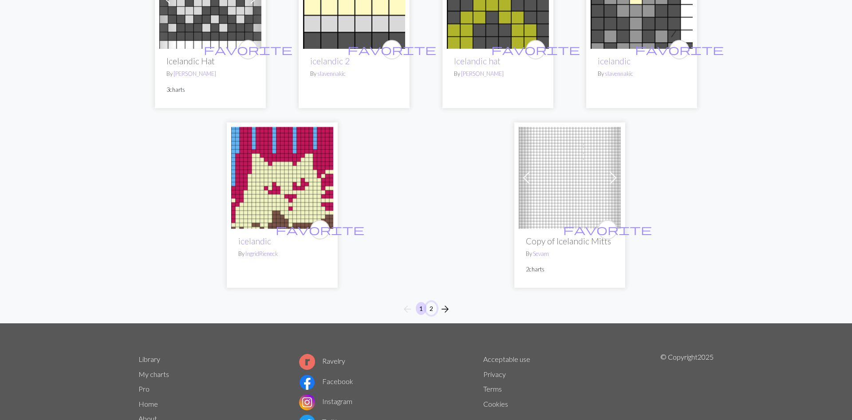
click at [430, 302] on button "2" at bounding box center [431, 308] width 11 height 13
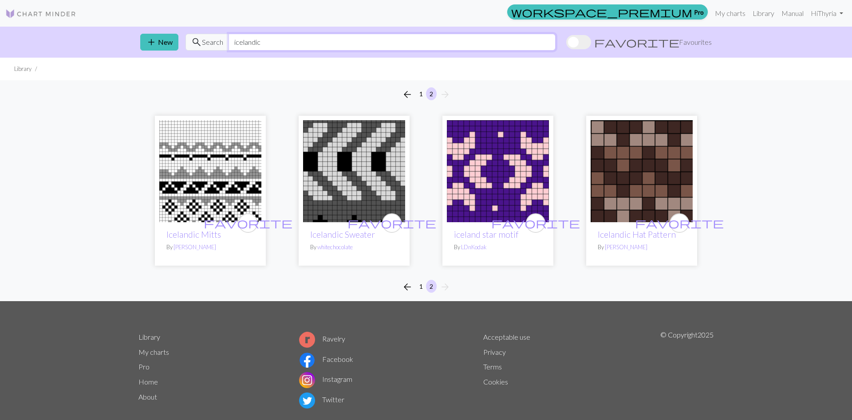
click at [275, 37] on input "icelandic" at bounding box center [391, 42] width 327 height 17
drag, startPoint x: 274, startPoint y: 39, endPoint x: 169, endPoint y: 28, distance: 106.2
click at [228, 34] on input "icelandic" at bounding box center [391, 42] width 327 height 17
type input "tomb raider"
